Goal: Task Accomplishment & Management: Manage account settings

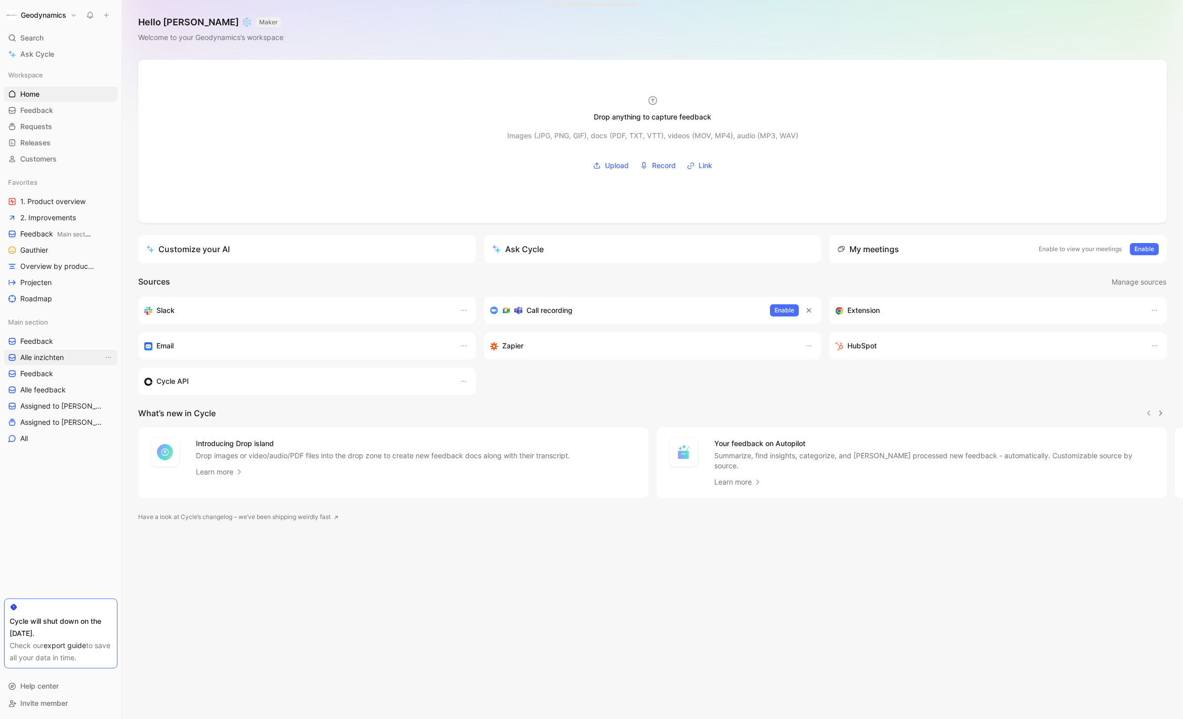
click at [48, 354] on span "Alle inzichten" at bounding box center [42, 357] width 44 height 10
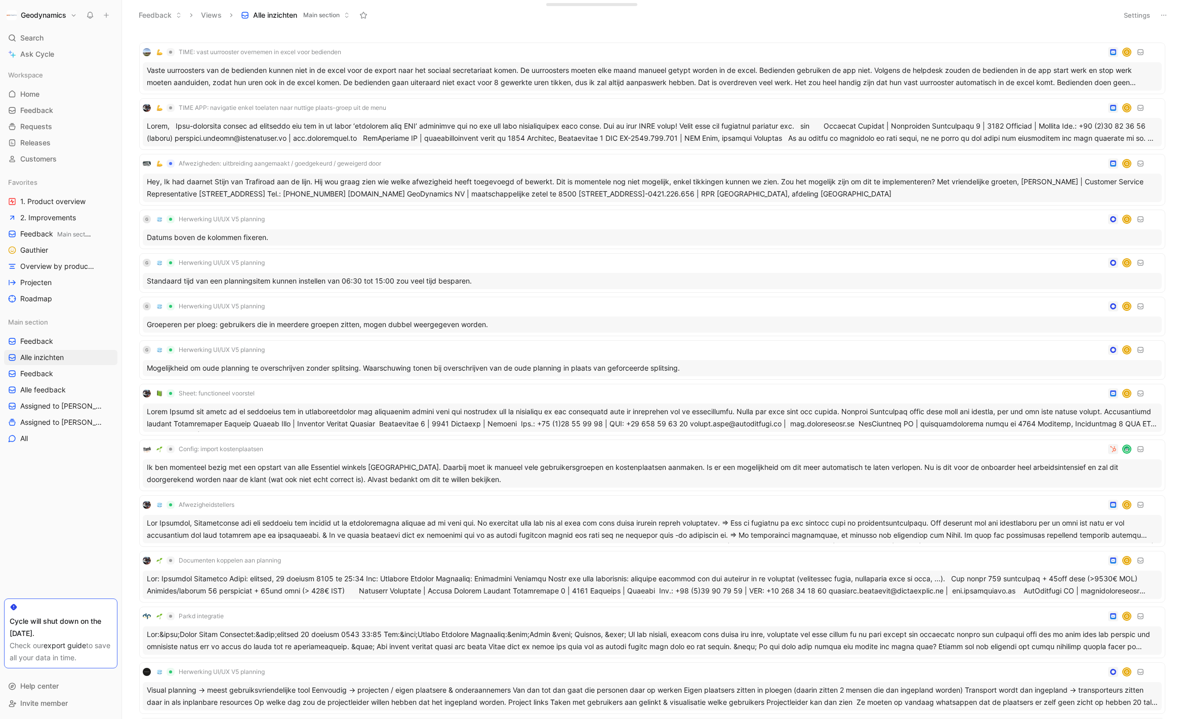
click at [1167, 13] on icon at bounding box center [1163, 15] width 8 height 8
click at [1142, 53] on div "Export in CSV" at bounding box center [1128, 52] width 76 height 12
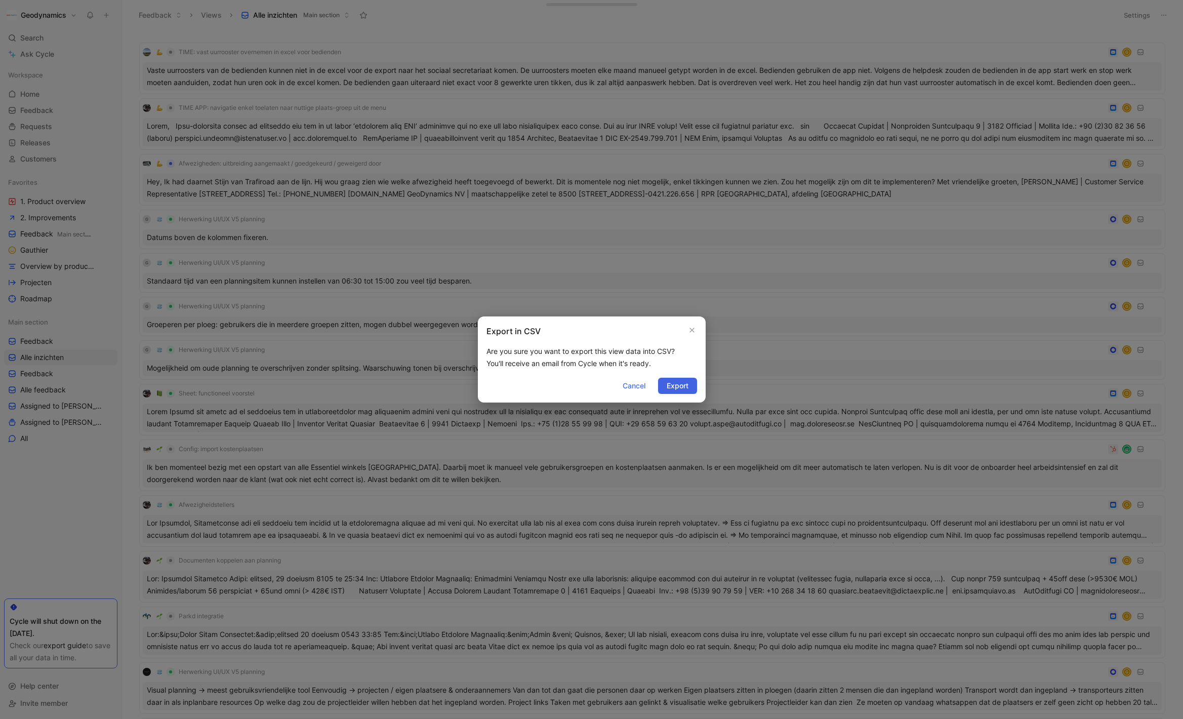
click at [679, 384] on span "Export" at bounding box center [678, 386] width 22 height 12
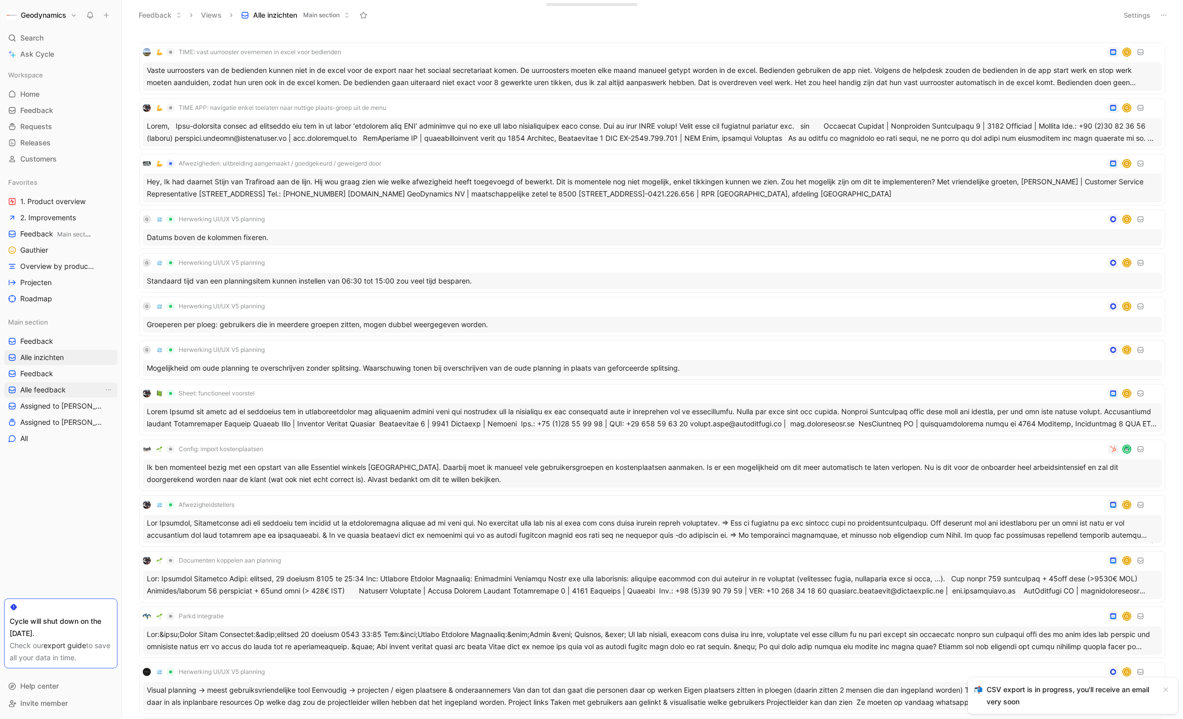
click at [46, 391] on span "Alle feedback" at bounding box center [43, 390] width 46 height 10
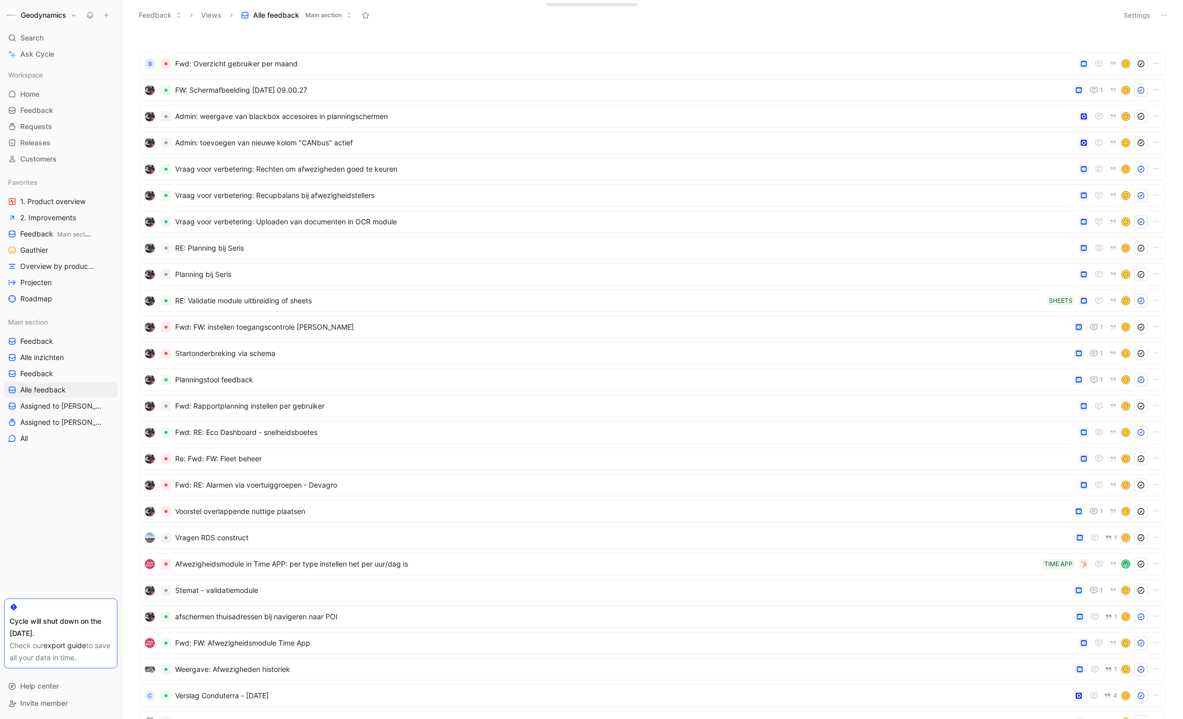
click at [1166, 14] on icon at bounding box center [1163, 15] width 8 height 8
click at [1130, 52] on span "Export in CSV" at bounding box center [1113, 51] width 46 height 9
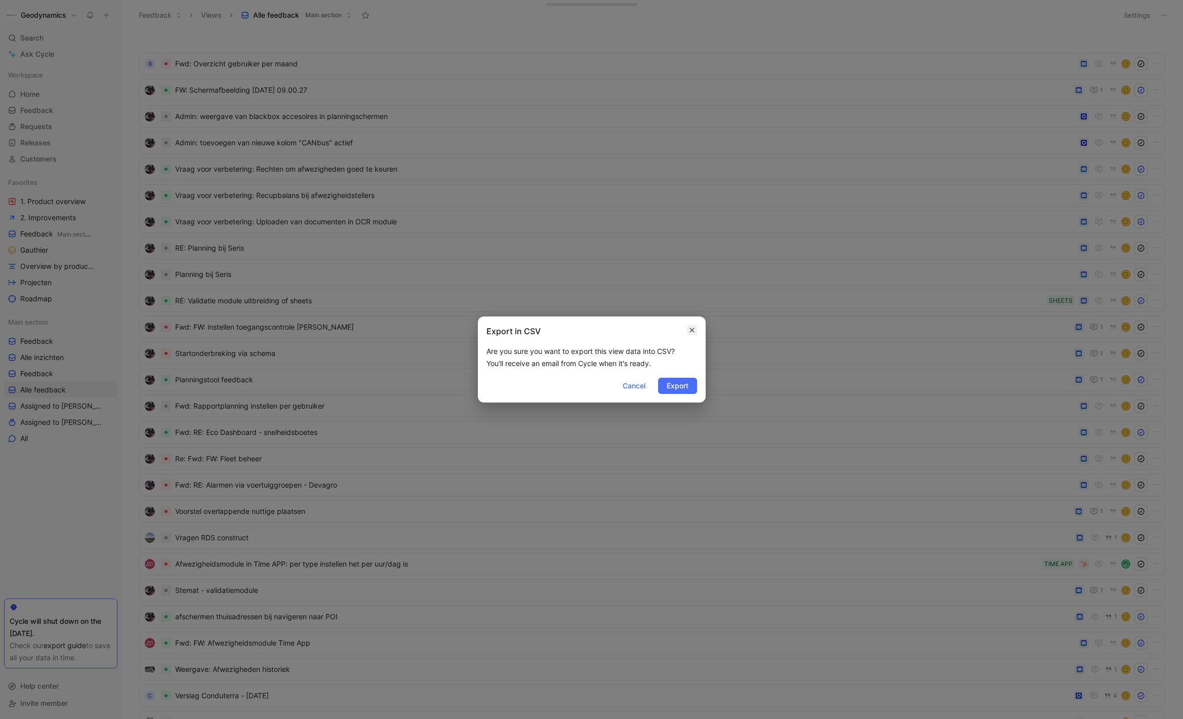
click at [694, 328] on icon "button" at bounding box center [692, 330] width 6 height 8
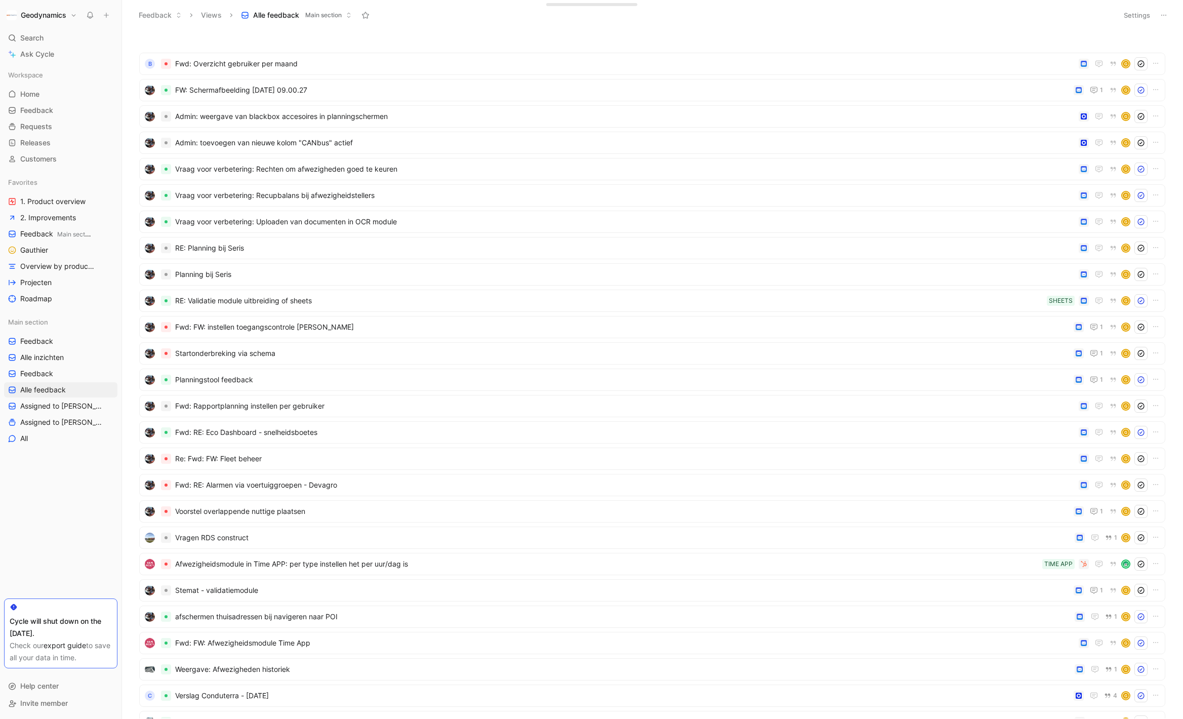
click at [52, 14] on h1 "Geodynamics" at bounding box center [44, 15] width 46 height 9
click at [55, 67] on div "Account settings" at bounding box center [69, 65] width 125 height 16
click at [42, 18] on h1 "Geodynamics" at bounding box center [44, 15] width 46 height 9
click at [57, 64] on div "Account settings" at bounding box center [69, 65] width 125 height 16
click at [44, 14] on h1 "Geodynamics" at bounding box center [44, 15] width 46 height 9
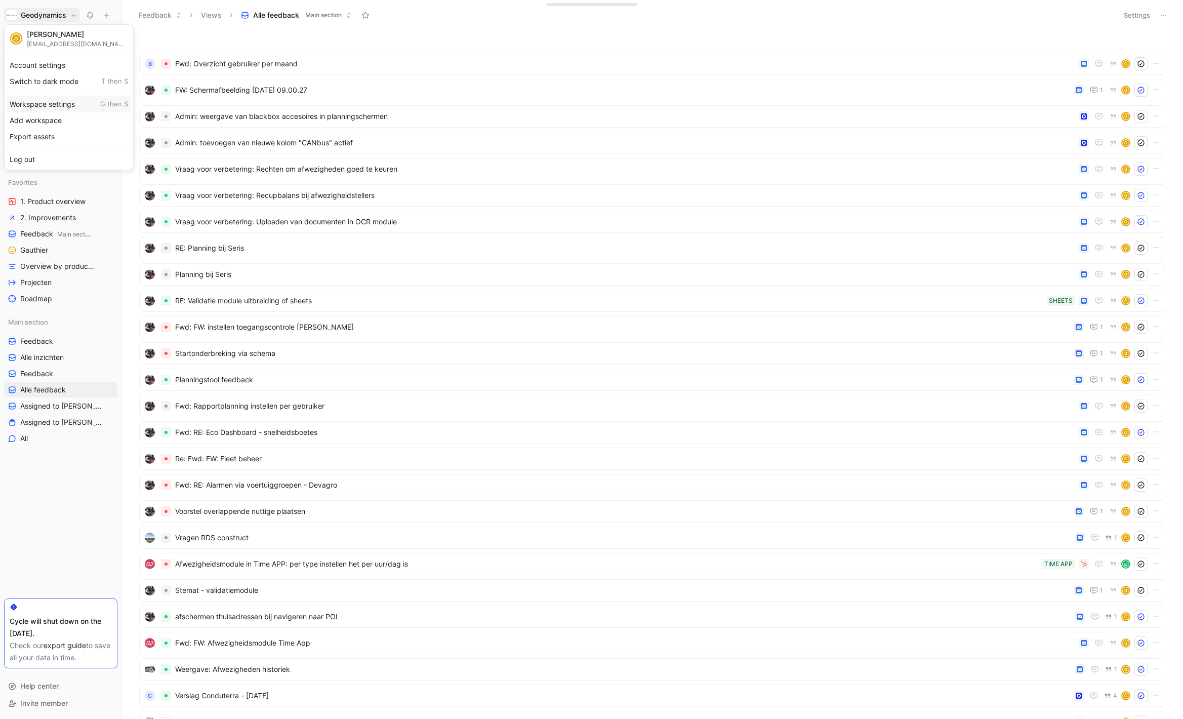
click at [68, 107] on div "Workspace settings G then S" at bounding box center [69, 104] width 125 height 16
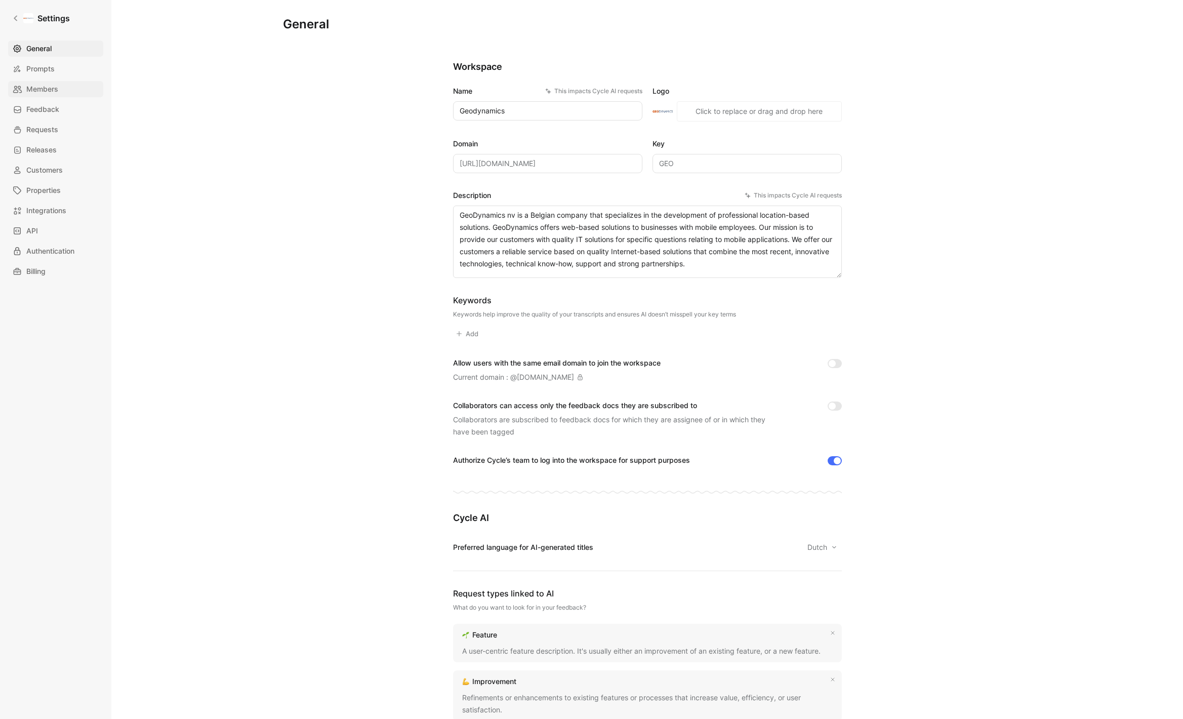
click at [49, 86] on span "Members" at bounding box center [42, 89] width 32 height 12
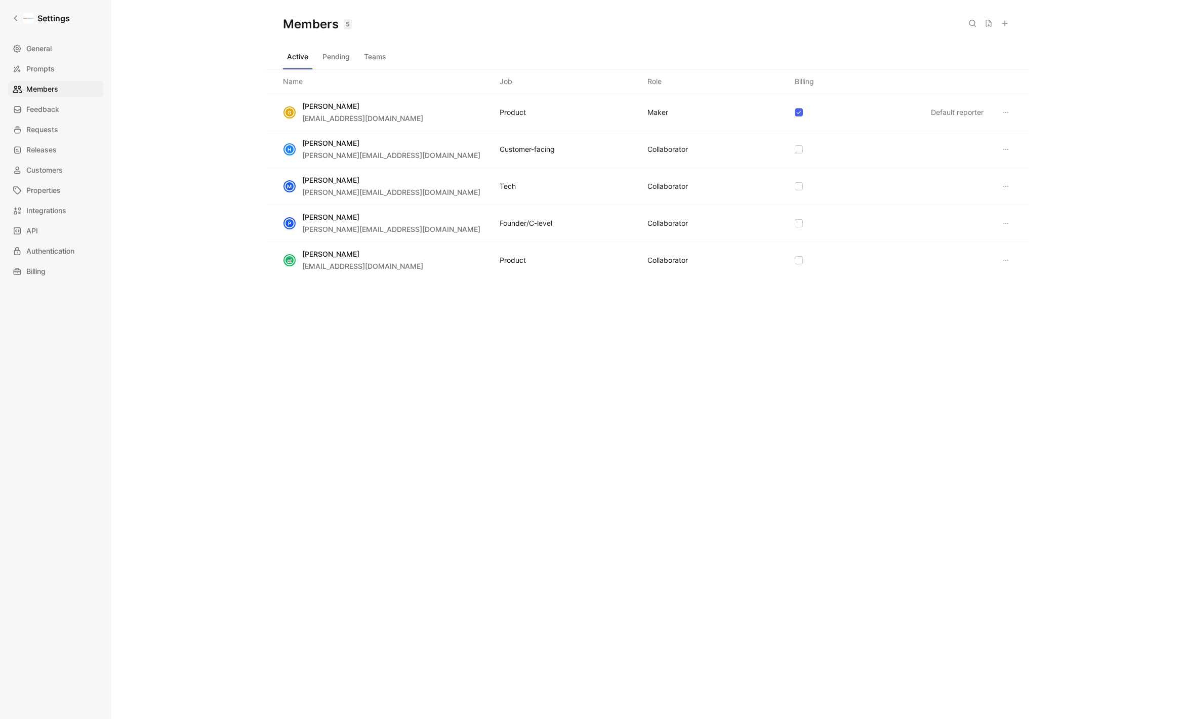
click at [671, 188] on div "COLLABORATOR" at bounding box center [667, 186] width 40 height 12
click at [1006, 186] on icon at bounding box center [1005, 186] width 5 height 1
click at [1031, 205] on span "Edit role" at bounding box center [1029, 205] width 27 height 9
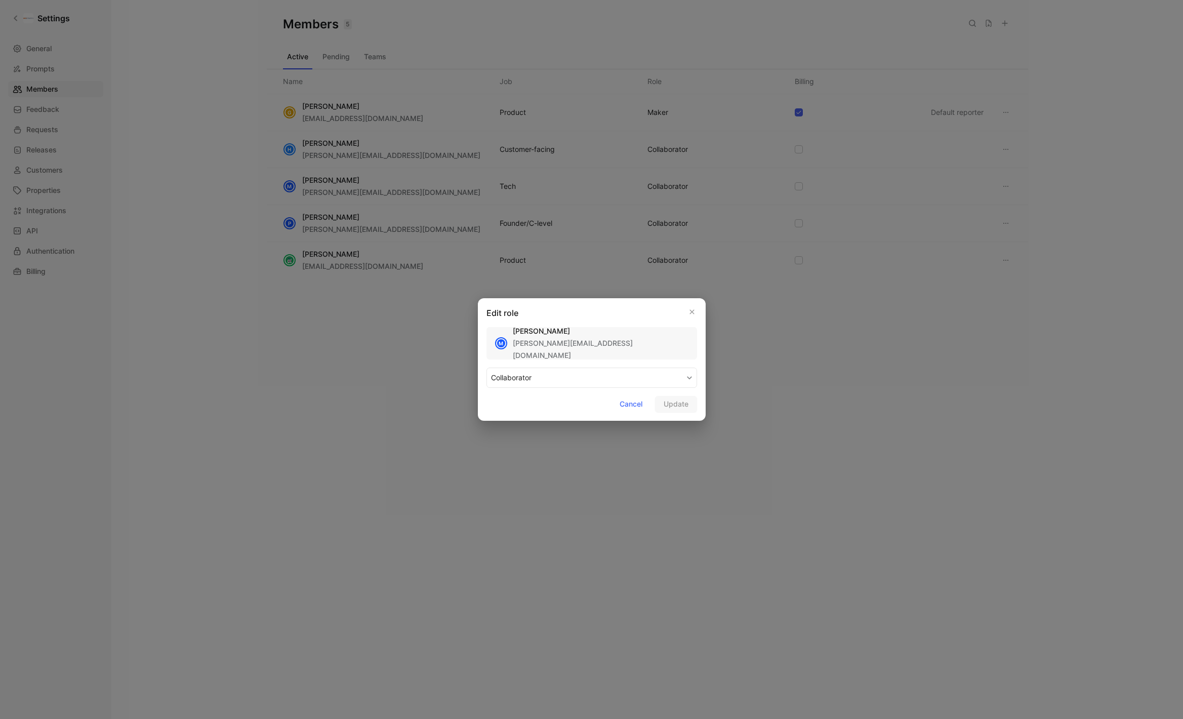
click at [564, 376] on button "COLLABORATOR" at bounding box center [591, 377] width 211 height 20
click at [517, 400] on div "MAKER" at bounding box center [521, 401] width 60 height 12
click at [672, 402] on span "Update" at bounding box center [675, 404] width 25 height 12
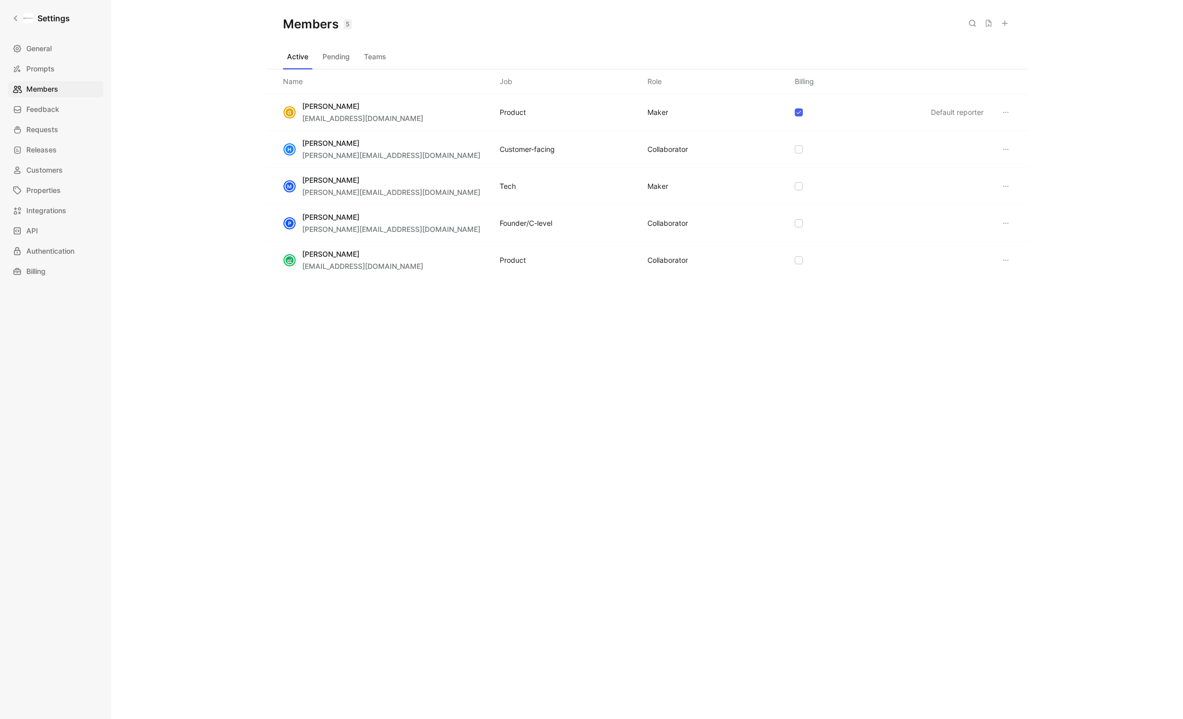
click at [244, 331] on div "Members 5 Saved Active Pending Teams Name Job Role Billing G [PERSON_NAME] [PER…" at bounding box center [646, 359] width 1071 height 719
click at [60, 13] on h1 "Settings" at bounding box center [53, 18] width 32 height 12
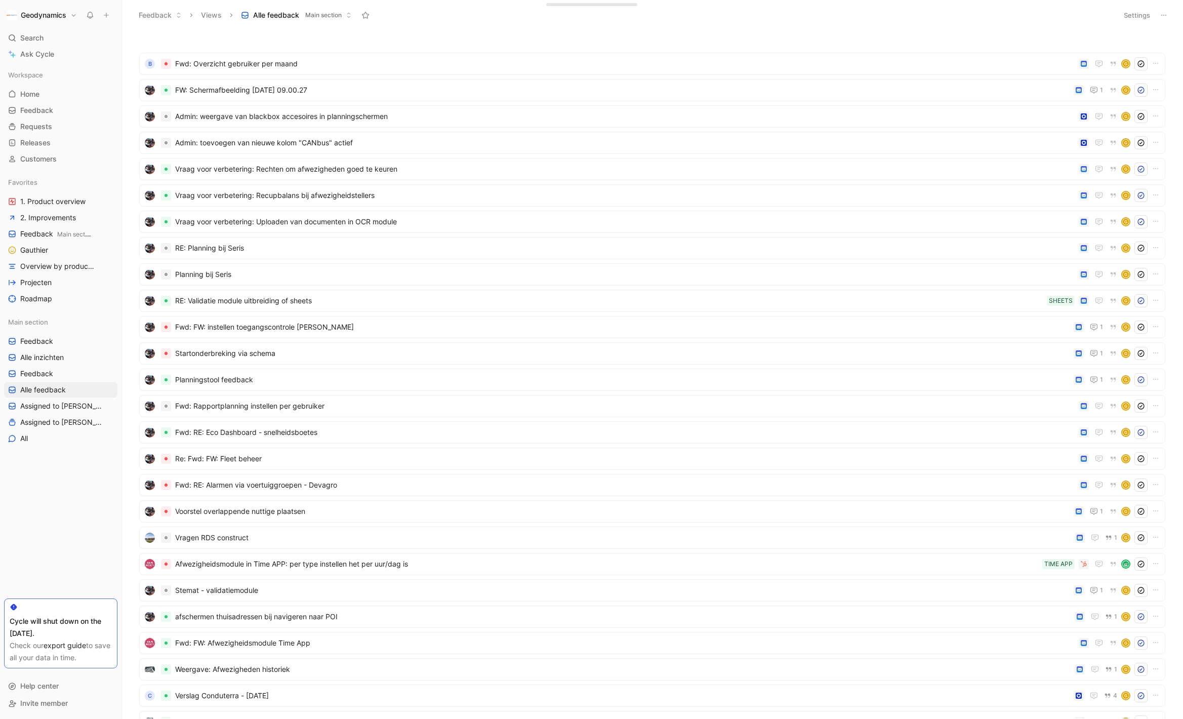
click at [56, 17] on h1 "Geodynamics" at bounding box center [44, 15] width 46 height 9
click at [39, 157] on div "Log out" at bounding box center [69, 159] width 125 height 16
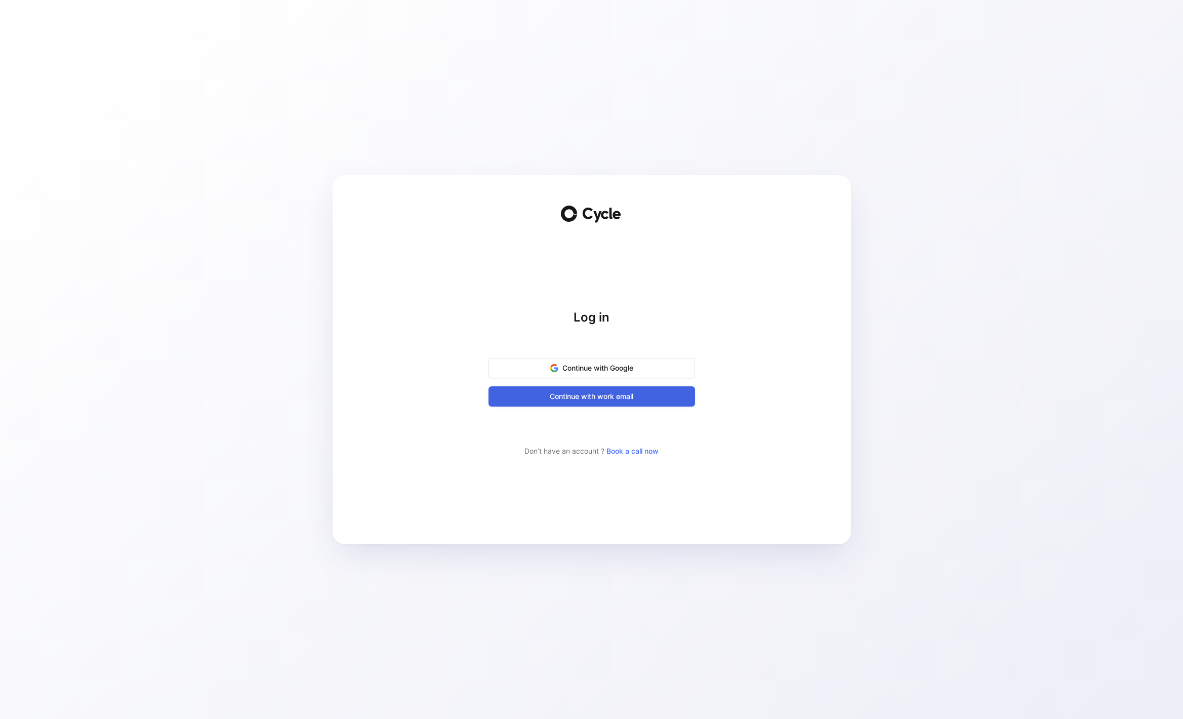
click at [587, 400] on span "Continue with work email" at bounding box center [591, 396] width 181 height 12
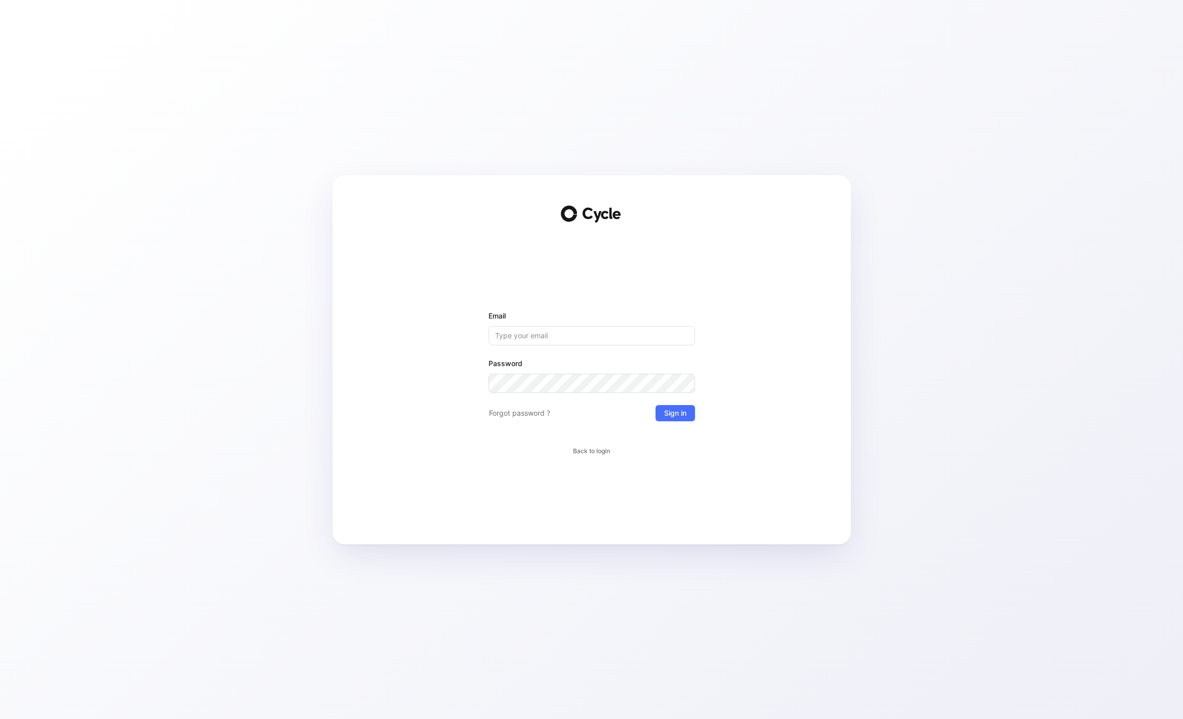
click at [560, 334] on input "Email" at bounding box center [591, 335] width 206 height 19
type input "[PERSON_NAME][EMAIL_ADDRESS][DOMAIN_NAME]"
click at [677, 414] on span "Sign in" at bounding box center [675, 413] width 22 height 12
